Goal: Task Accomplishment & Management: Use online tool/utility

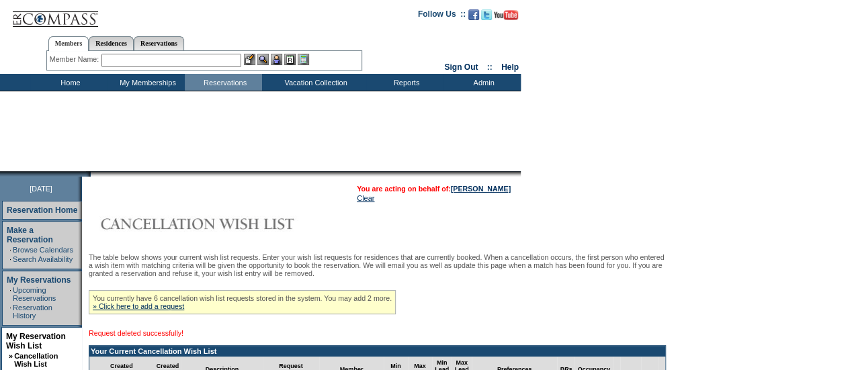
scroll to position [326, 0]
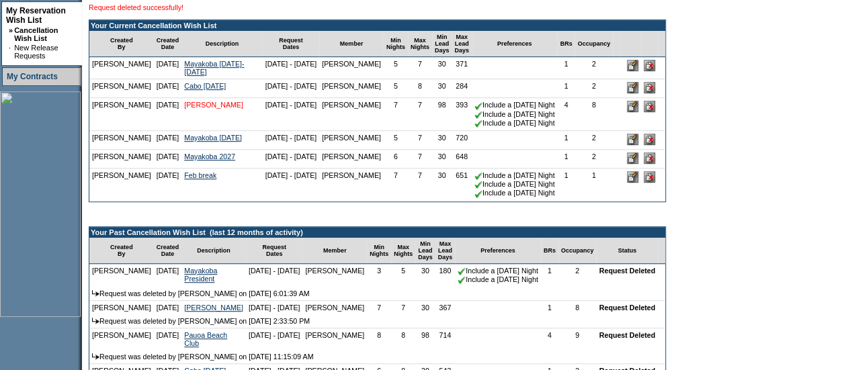
click at [195, 109] on link "[PERSON_NAME]" at bounding box center [213, 105] width 59 height 8
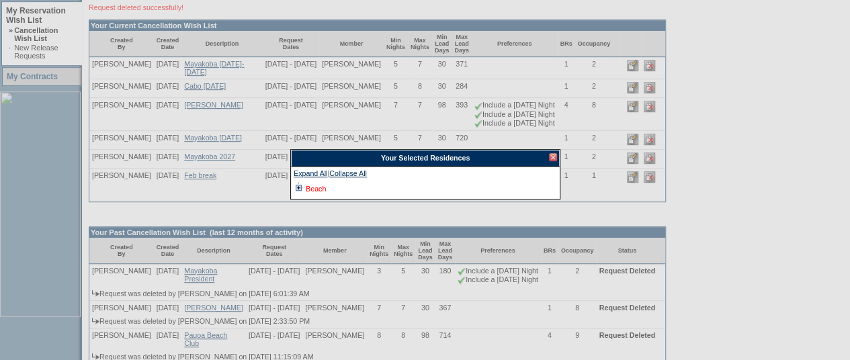
click at [307, 186] on link "Beach" at bounding box center [316, 189] width 20 height 8
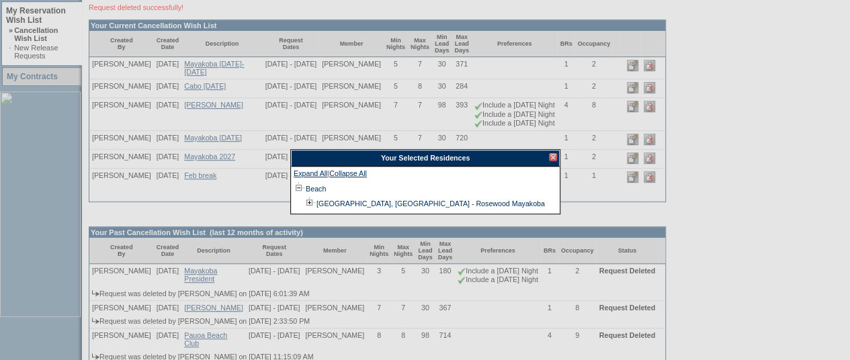
click at [552, 155] on div at bounding box center [553, 157] width 8 height 8
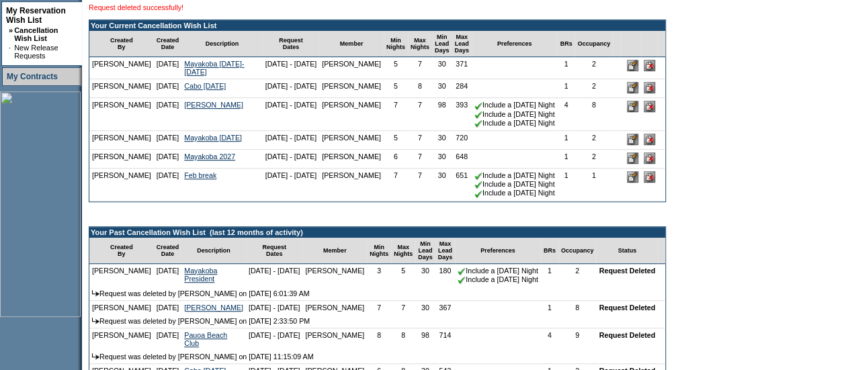
drag, startPoint x: 670, startPoint y: 120, endPoint x: 480, endPoint y: 45, distance: 204.6
click at [655, 112] on input "image" at bounding box center [649, 106] width 11 height 11
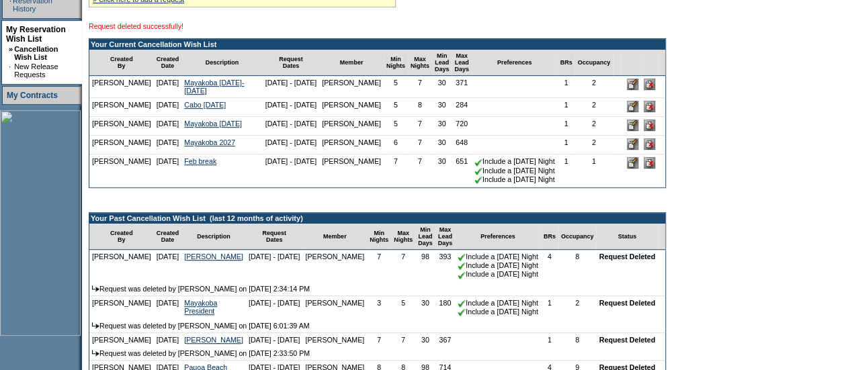
scroll to position [306, 0]
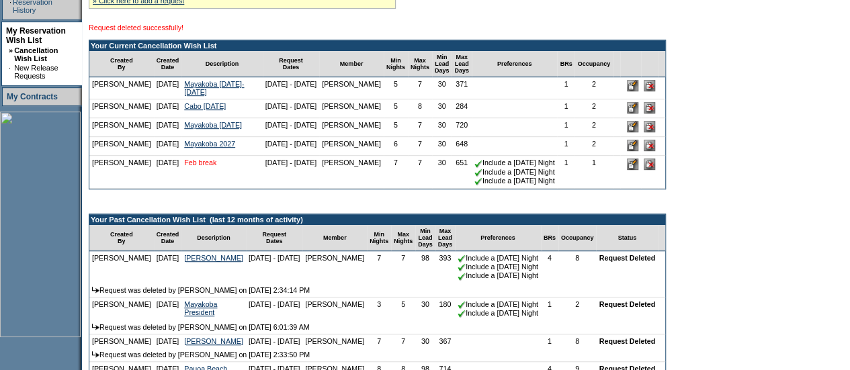
click at [208, 167] on link "Feb break" at bounding box center [200, 163] width 32 height 8
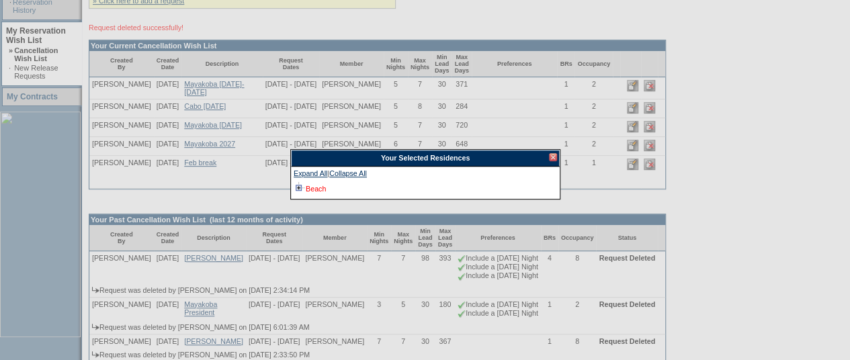
click at [312, 190] on link "Beach" at bounding box center [316, 189] width 20 height 8
click at [550, 155] on div at bounding box center [553, 157] width 8 height 8
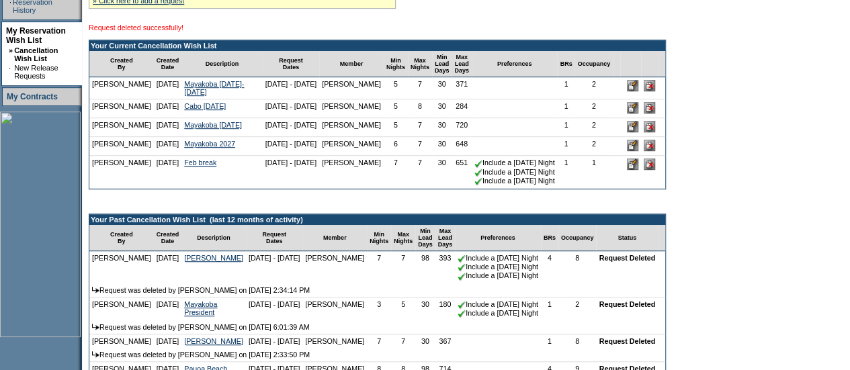
drag, startPoint x: 673, startPoint y: 188, endPoint x: 497, endPoint y: 49, distance: 223.5
click at [655, 170] on input "image" at bounding box center [649, 164] width 11 height 11
